Goal: Transaction & Acquisition: Obtain resource

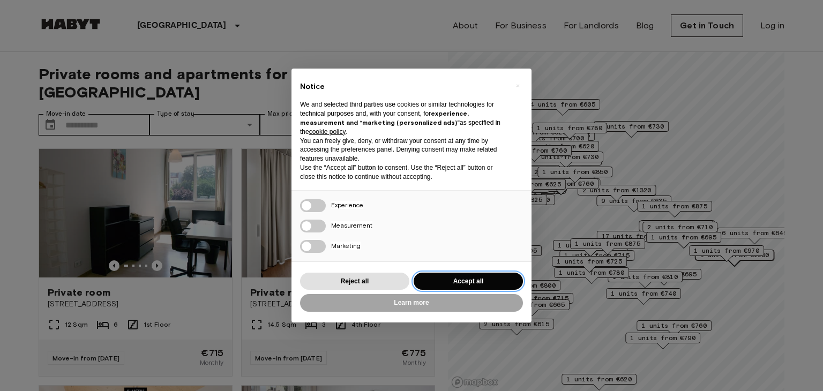
click at [468, 277] on button "Accept all" at bounding box center [468, 282] width 109 height 18
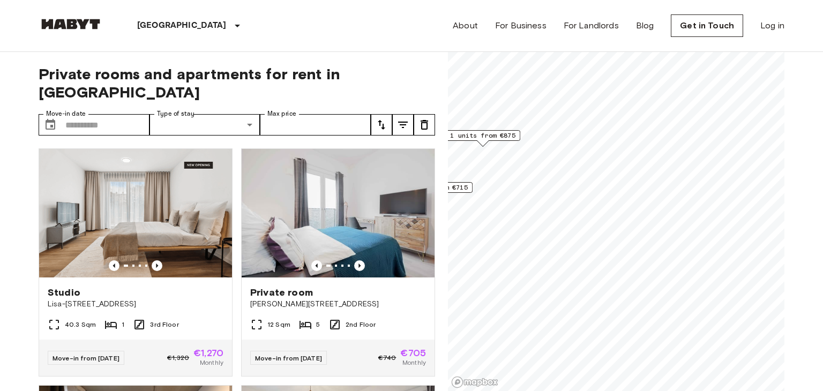
click at [439, 81] on div "Private rooms and apartments for rent in [GEOGRAPHIC_DATA] Move-in date ​ Move-…" at bounding box center [412, 222] width 746 height 340
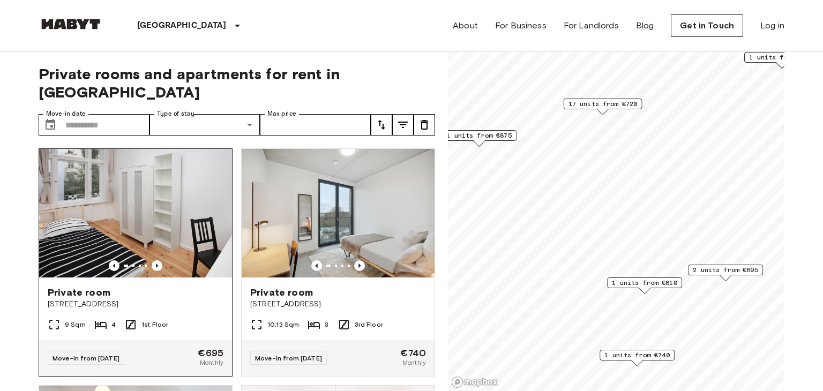
click at [152, 183] on img at bounding box center [135, 213] width 193 height 129
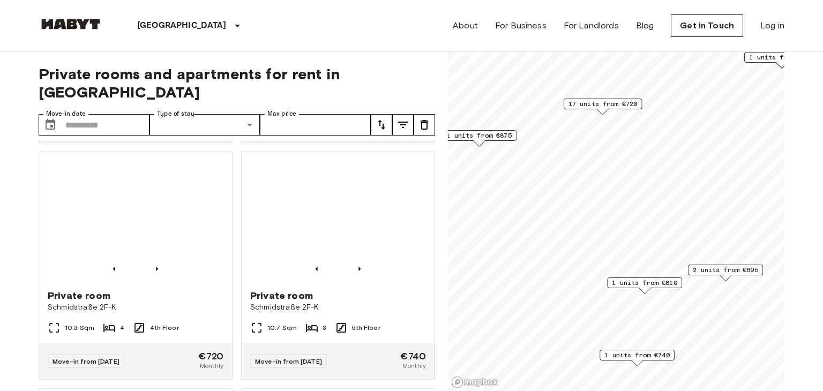
scroll to position [1184, 0]
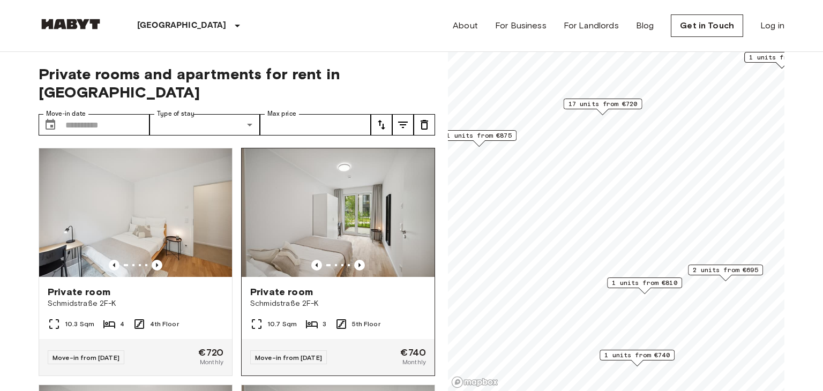
click at [367, 213] on img at bounding box center [338, 212] width 193 height 129
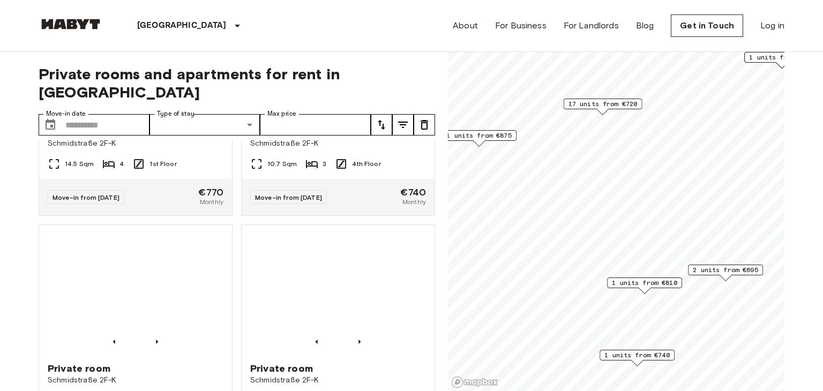
scroll to position [1586, 0]
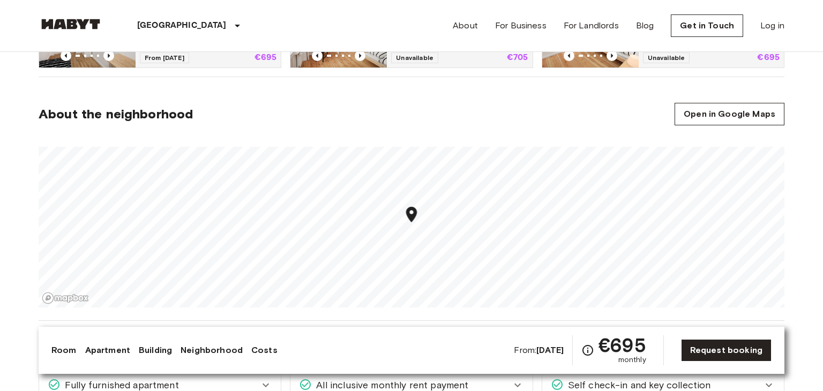
scroll to position [632, 0]
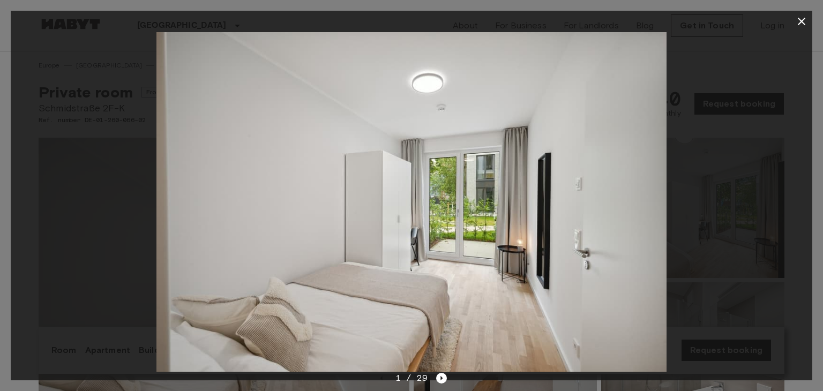
click at [597, 194] on img at bounding box center [411, 202] width 510 height 340
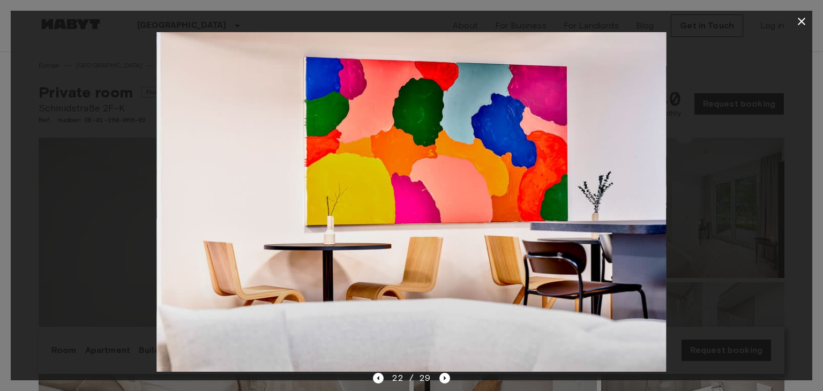
click at [800, 24] on icon "button" at bounding box center [801, 21] width 13 height 13
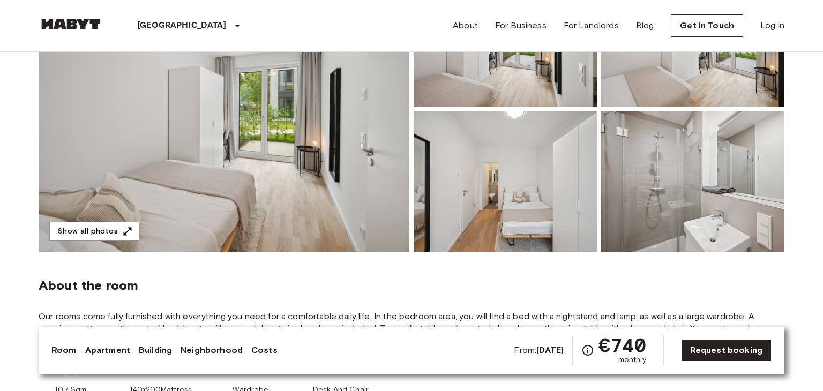
scroll to position [171, 0]
click at [493, 189] on img at bounding box center [505, 181] width 183 height 140
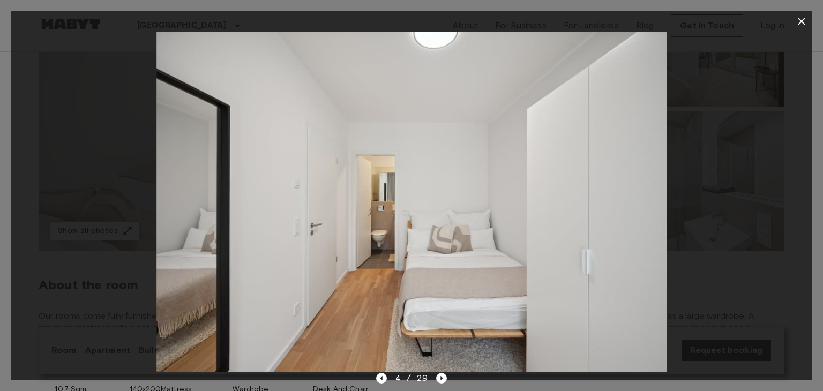
click at [799, 22] on icon "button" at bounding box center [801, 21] width 13 height 13
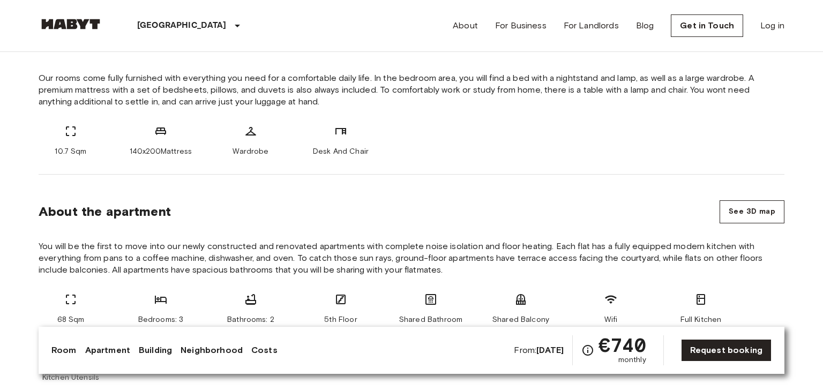
scroll to position [376, 0]
